Goal: Information Seeking & Learning: Learn about a topic

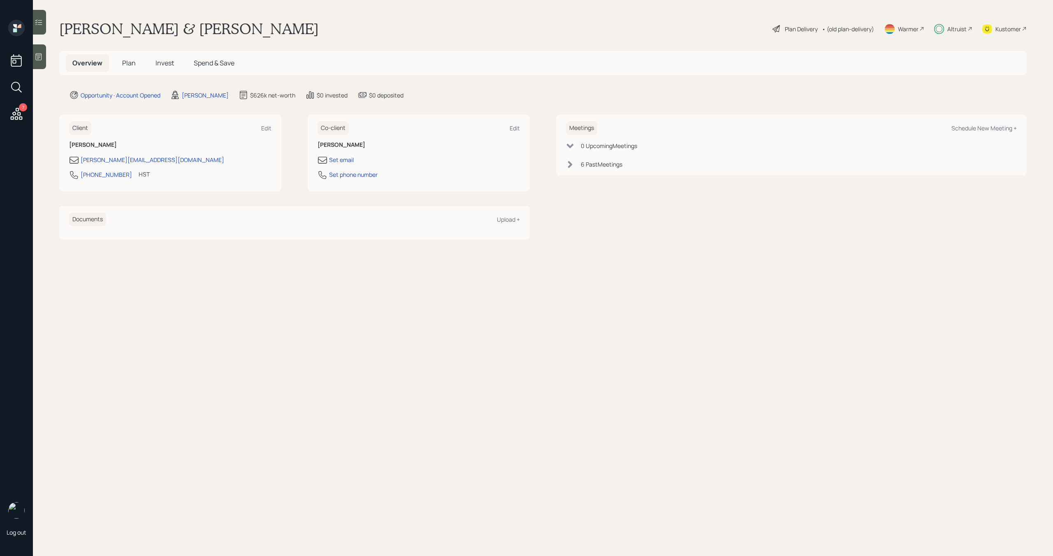
click at [159, 65] on span "Invest" at bounding box center [165, 62] width 19 height 9
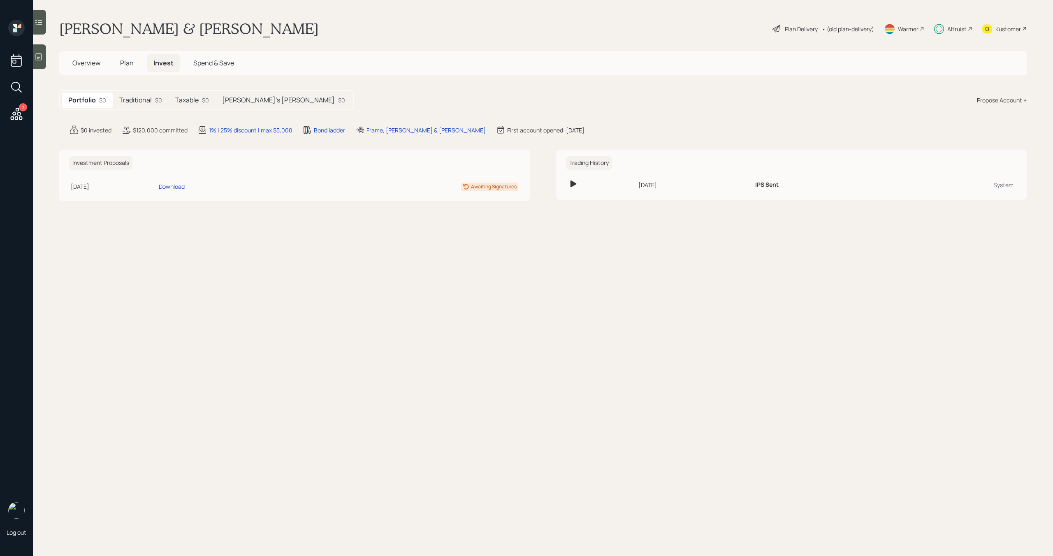
click at [258, 104] on div "[PERSON_NAME]'s [PERSON_NAME] $0" at bounding box center [284, 100] width 136 height 15
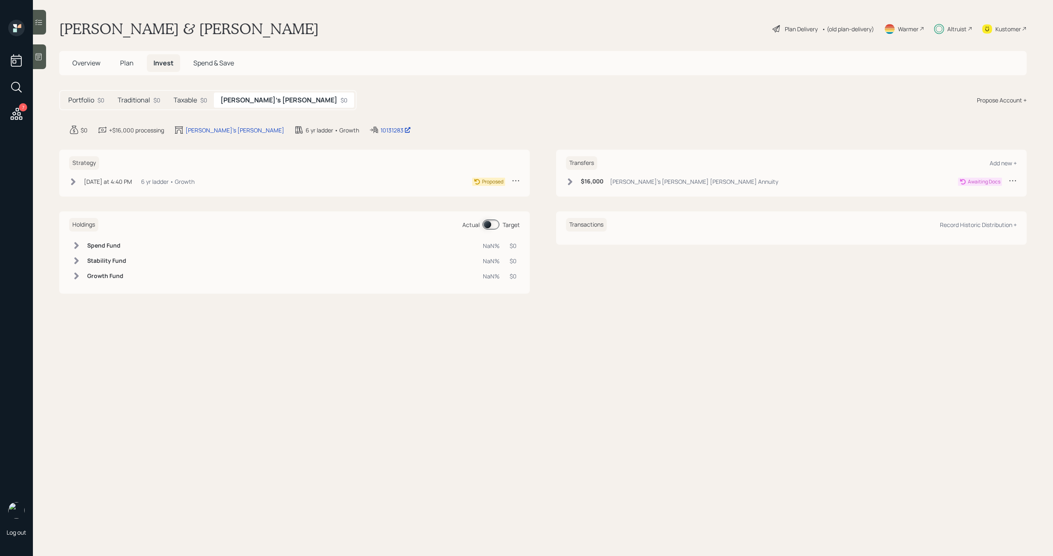
click at [200, 100] on div "$0" at bounding box center [203, 100] width 7 height 9
click at [142, 108] on div "Portfolio $0 Traditional $0 Taxable $0 [PERSON_NAME]'s [PERSON_NAME] $0" at bounding box center [206, 100] width 295 height 20
click at [144, 100] on h5 "Traditional" at bounding box center [134, 100] width 33 height 8
